Goal: Check status: Check status

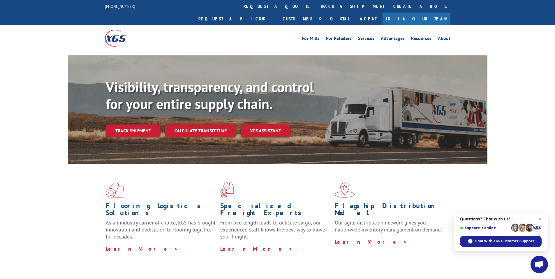
drag, startPoint x: 559, startPoint y: 135, endPoint x: 559, endPoint y: -2, distance: 137.0
click at [316, 6] on link "track a shipment" at bounding box center [352, 6] width 73 height 13
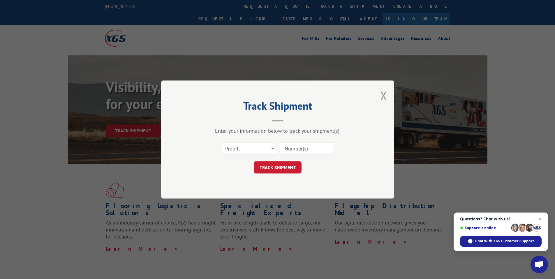
click at [299, 148] on input at bounding box center [307, 148] width 54 height 12
paste input "16945488"
type input "16945488"
click at [282, 167] on button "TRACK SHIPMENT" at bounding box center [278, 167] width 48 height 12
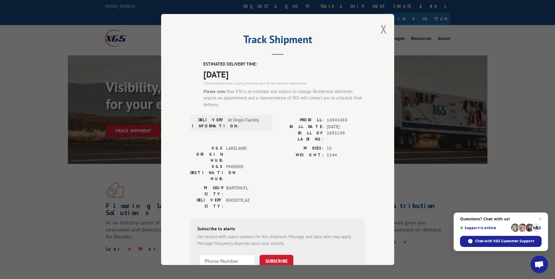
scroll to position [38, 0]
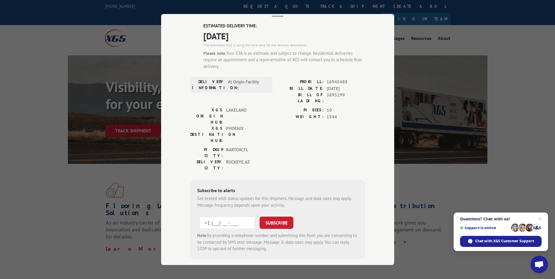
click at [229, 217] on input "+1 (___) ___-____" at bounding box center [227, 223] width 55 height 12
type input "[PHONE_NUMBER]"
click at [277, 217] on button "SUBSCRIBE" at bounding box center [277, 223] width 34 height 12
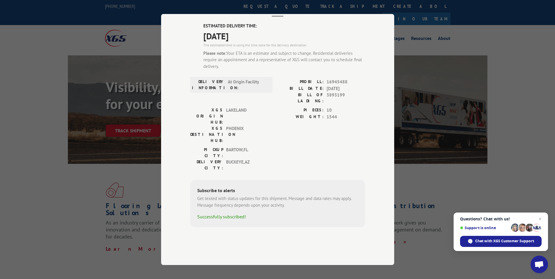
scroll to position [6, 0]
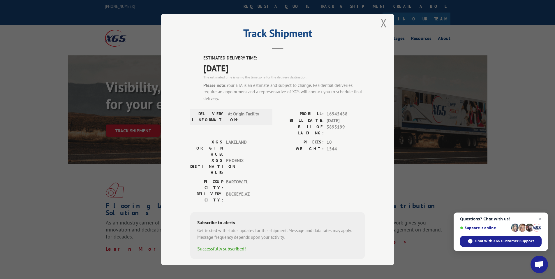
click at [387, 22] on div "Track Shipment ESTIMATED DELIVERY TIME: [DATE] The estimated time is using the …" at bounding box center [277, 139] width 233 height 251
